Goal: Find specific page/section: Find specific page/section

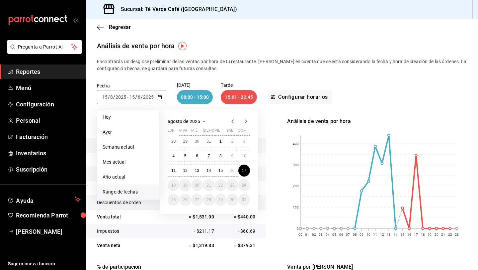
click at [43, 74] on span "Reportes" at bounding box center [48, 71] width 65 height 9
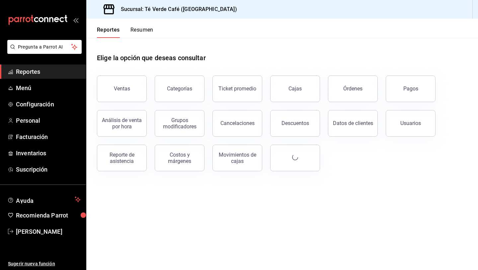
scroll to position [7487, 0]
click at [348, 99] on button "Órdenes" at bounding box center [353, 88] width 50 height 27
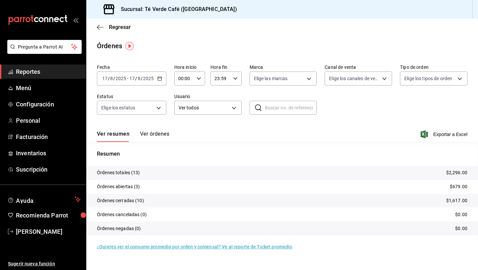
click at [162, 135] on button "Ver órdenes" at bounding box center [154, 136] width 29 height 11
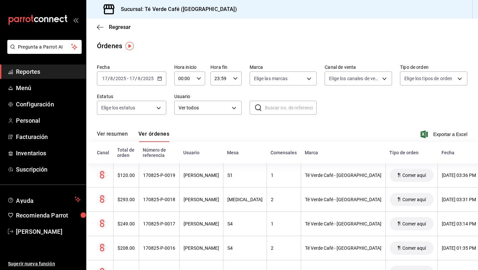
click at [123, 136] on button "Ver resumen" at bounding box center [112, 136] width 31 height 11
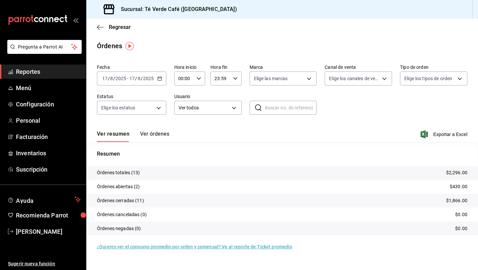
click at [155, 136] on button "Ver órdenes" at bounding box center [154, 136] width 29 height 11
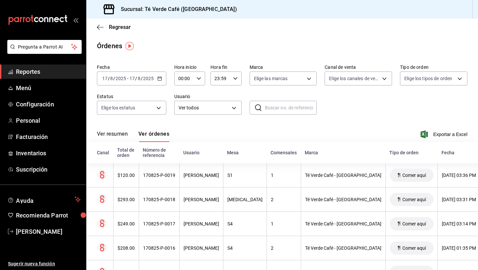
click at [120, 135] on button "Ver resumen" at bounding box center [112, 136] width 31 height 11
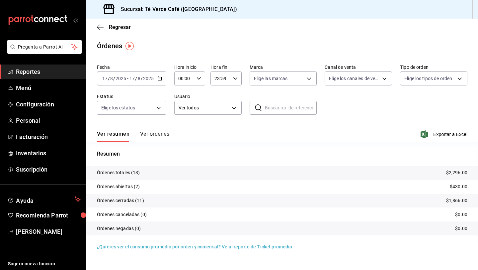
click at [152, 135] on button "Ver órdenes" at bounding box center [154, 136] width 29 height 11
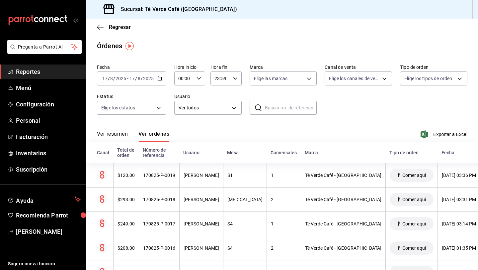
click at [122, 134] on button "Ver resumen" at bounding box center [112, 136] width 31 height 11
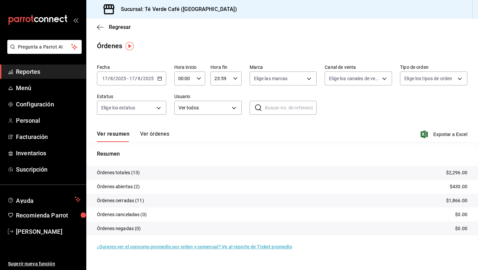
click at [33, 71] on span "Reportes" at bounding box center [48, 71] width 65 height 9
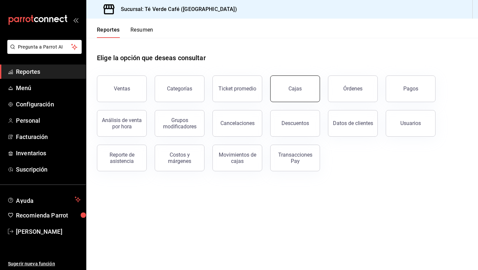
click at [300, 97] on button "Cajas" at bounding box center [295, 88] width 50 height 27
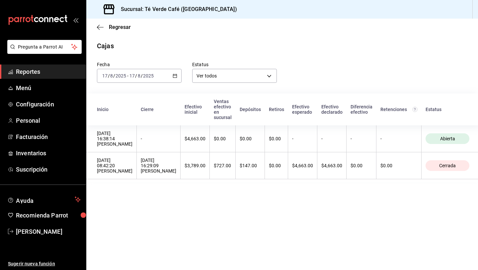
click at [35, 73] on span "Reportes" at bounding box center [48, 71] width 65 height 9
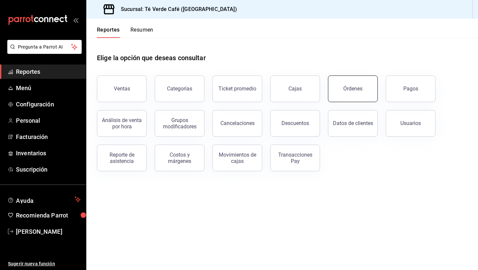
click at [345, 90] on div "Órdenes" at bounding box center [353, 88] width 19 height 6
